Goal: Check status: Check status

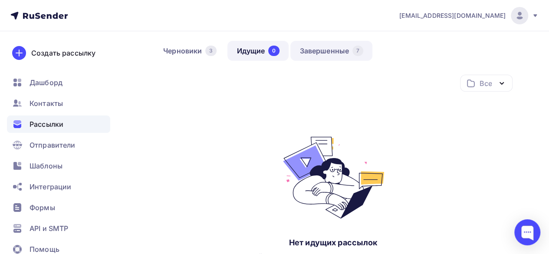
scroll to position [43, 0]
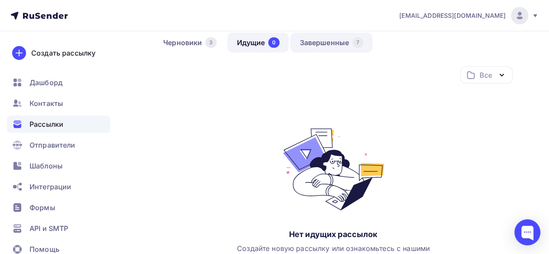
click at [323, 88] on div "Все Все папки Создать новую папку" at bounding box center [333, 78] width 359 height 24
click at [322, 42] on link "Завершенные 7" at bounding box center [331, 43] width 82 height 20
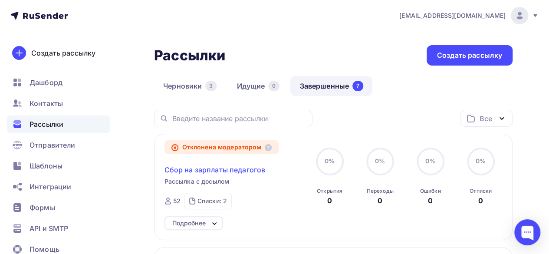
click at [249, 171] on span "Сбор на зарплаты педагогов" at bounding box center [215, 170] width 101 height 10
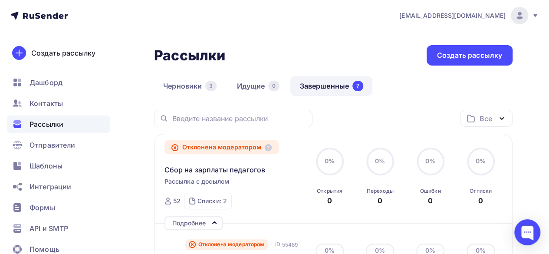
click at [246, 148] on div "Отклонена модератором" at bounding box center [222, 147] width 115 height 14
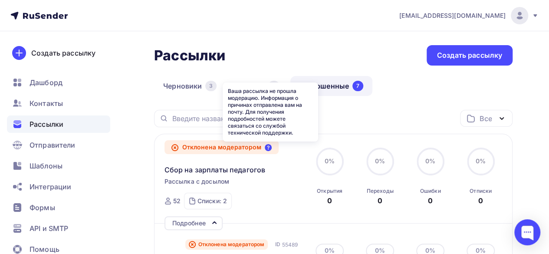
click at [269, 149] on icon at bounding box center [268, 147] width 7 height 7
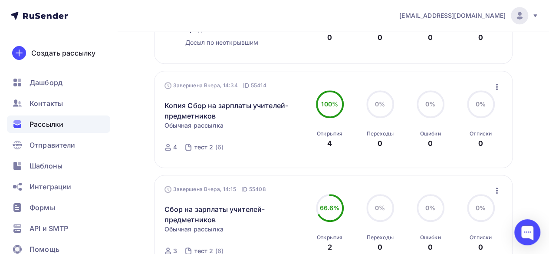
scroll to position [260, 0]
